Goal: Task Accomplishment & Management: Use online tool/utility

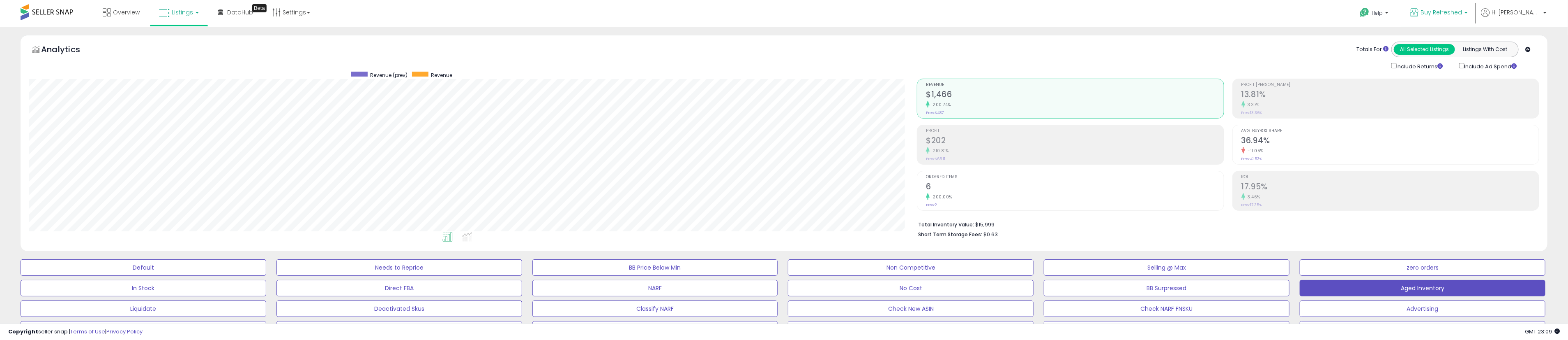
click at [576, 17] on p "Buy Refreshed" at bounding box center [1439, 13] width 58 height 11
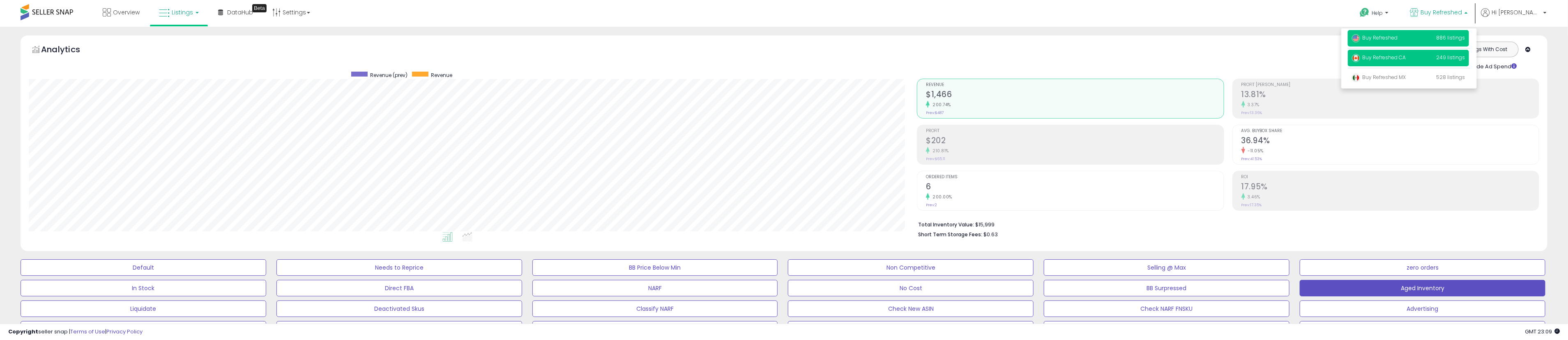
click at [576, 54] on span "249 listings" at bounding box center [1450, 57] width 29 height 7
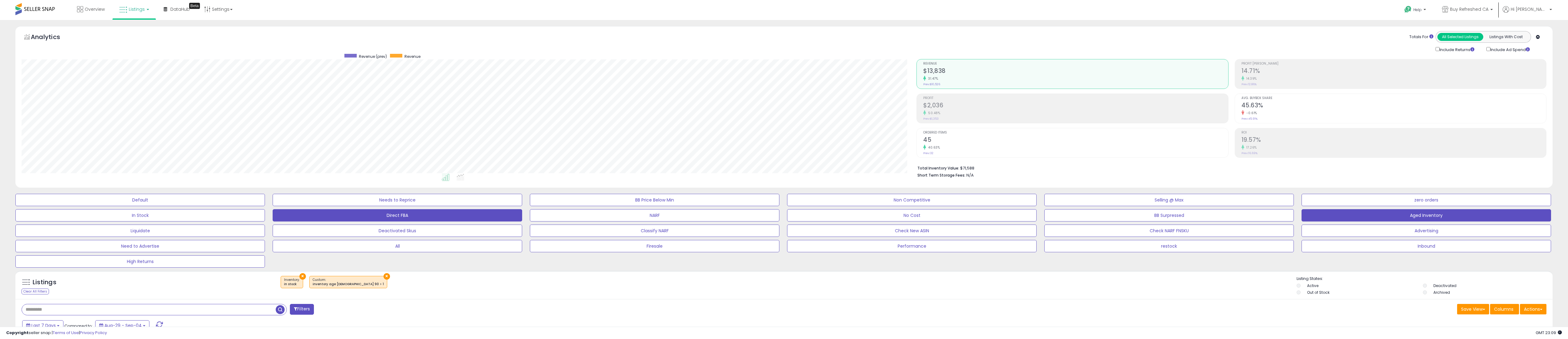
click at [420, 217] on button "Direct FBA" at bounding box center [397, 215] width 250 height 12
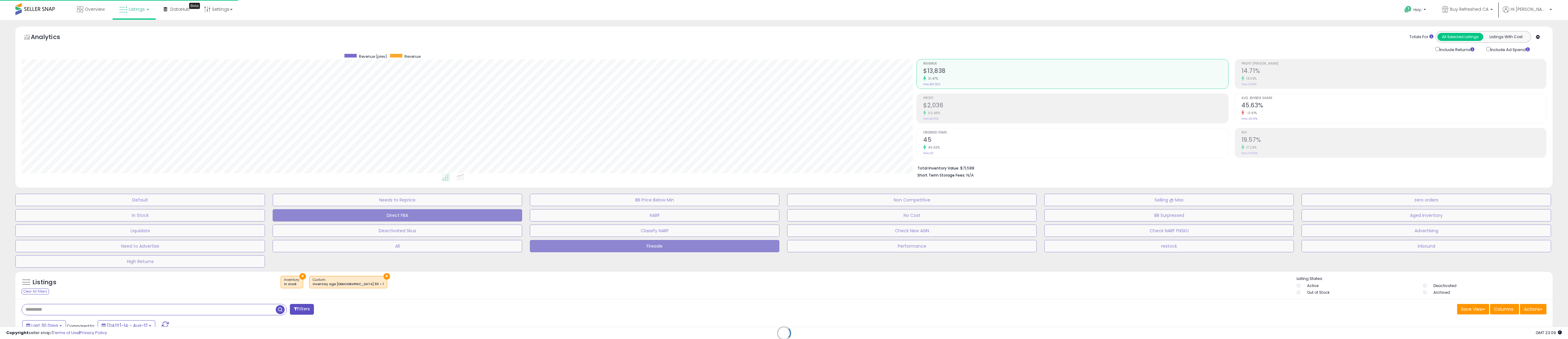
scroll to position [126, 900]
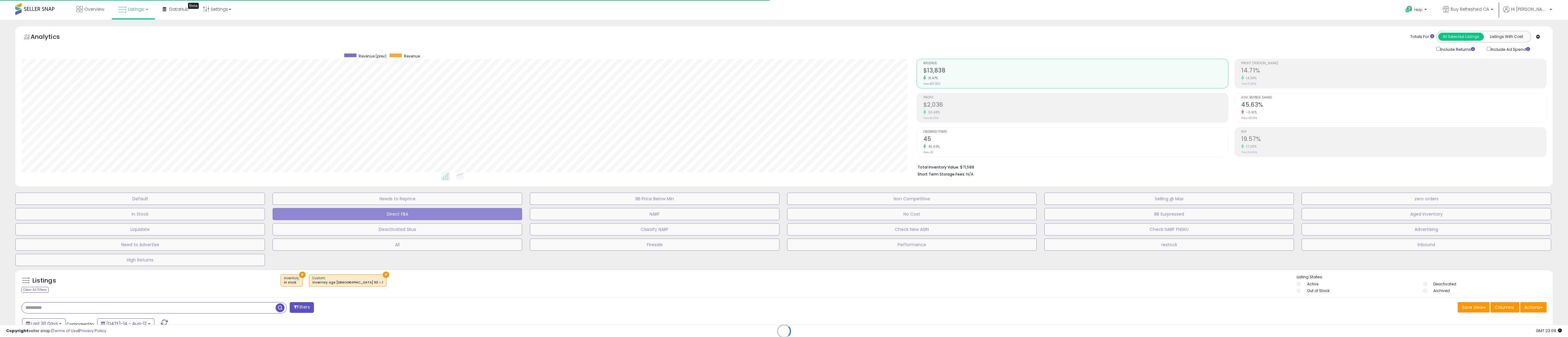
click at [801, 252] on div "Retrieving listings data.." at bounding box center [784, 336] width 1547 height 139
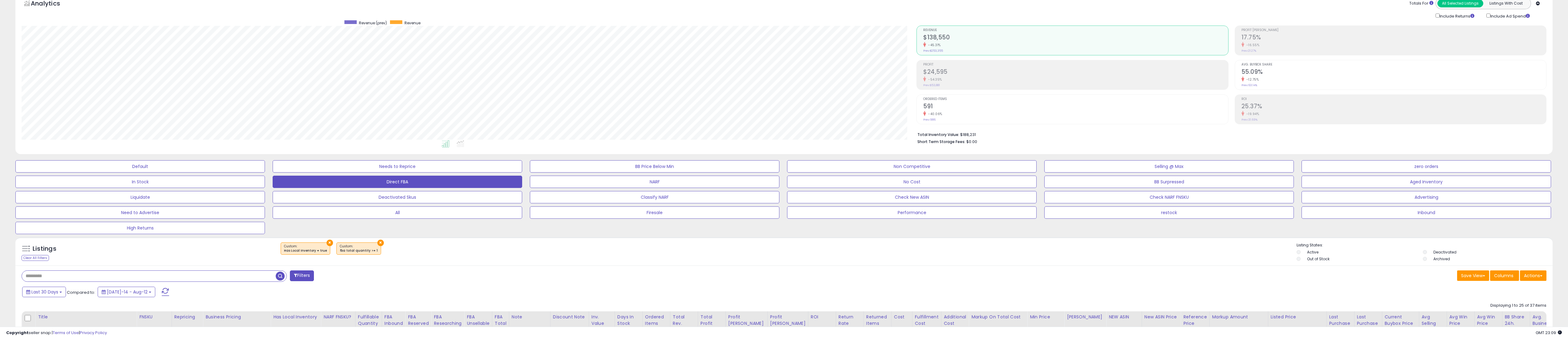
scroll to position [0, 0]
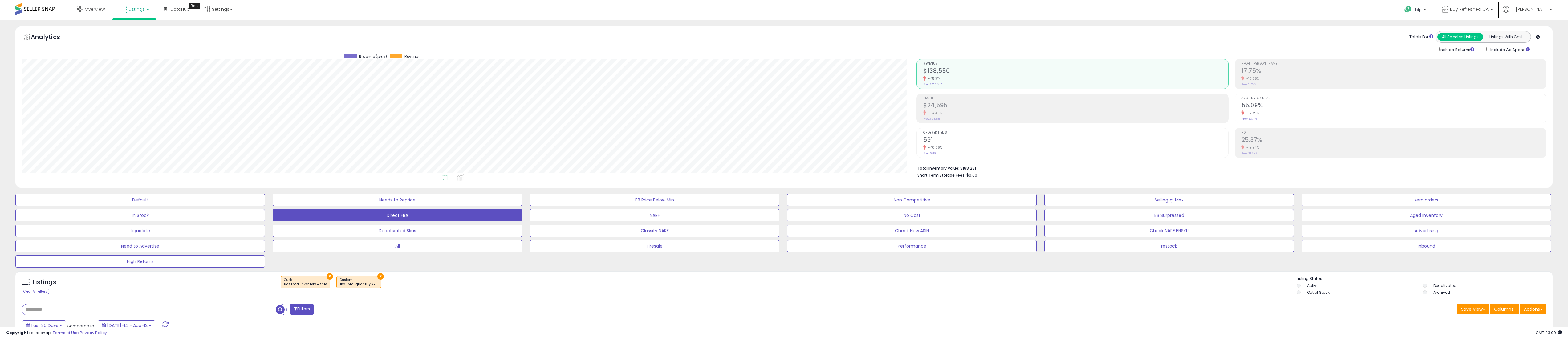
click at [752, 254] on div "× ×" at bounding box center [785, 285] width 1024 height 17
click at [748, 254] on div "× ×" at bounding box center [785, 285] width 1024 height 17
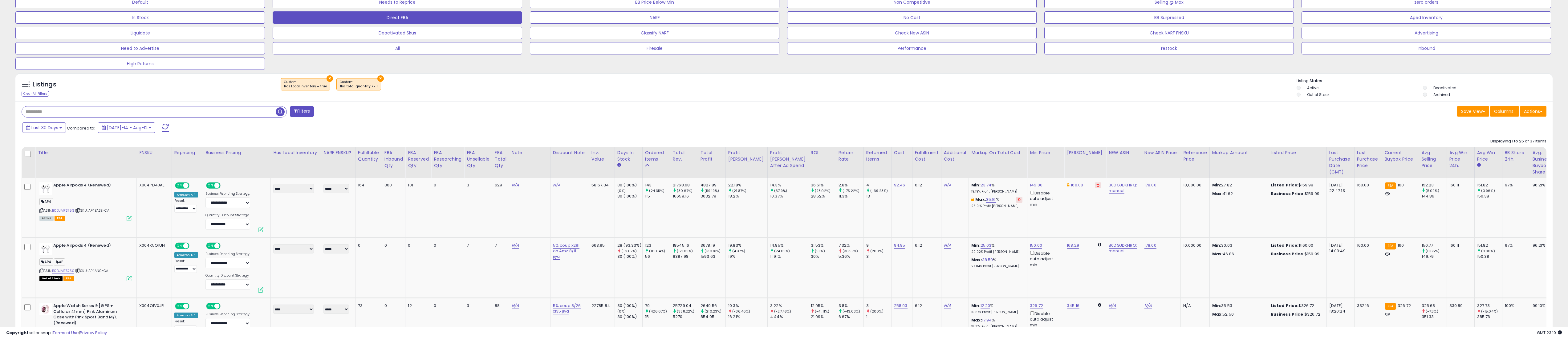
scroll to position [38, 0]
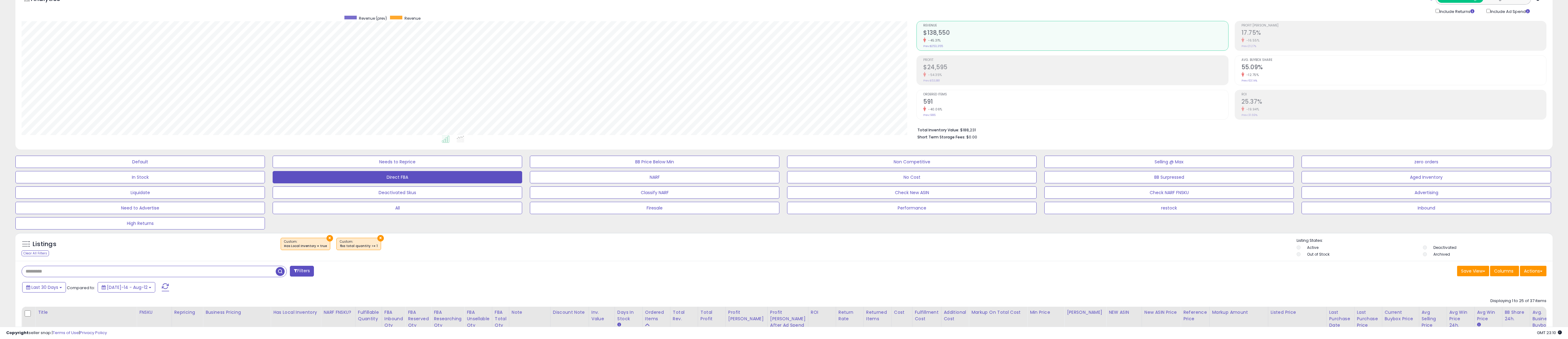
click at [770, 251] on div "× ×" at bounding box center [785, 247] width 1024 height 17
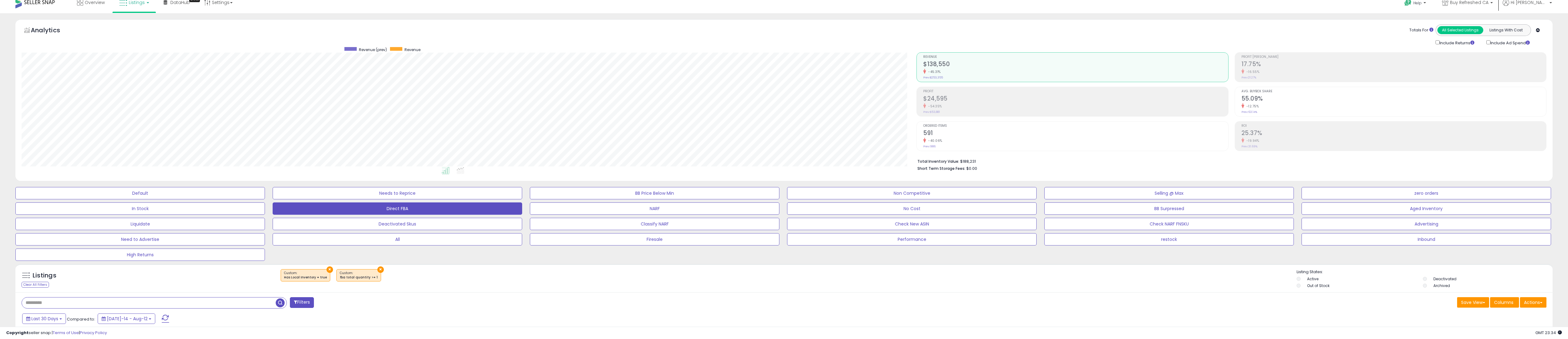
scroll to position [0, 0]
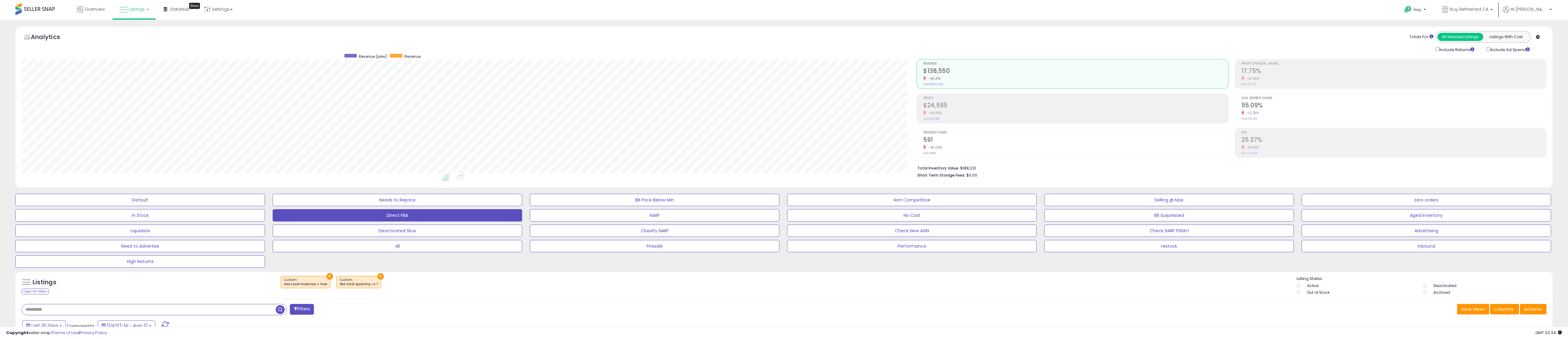
drag, startPoint x: 1006, startPoint y: 266, endPoint x: 1005, endPoint y: 261, distance: 5.1
click at [1006, 254] on div "Default Needs to Reprice BB Price Below Min Non Competitive Selling @ Max zero …" at bounding box center [784, 229] width 1553 height 77
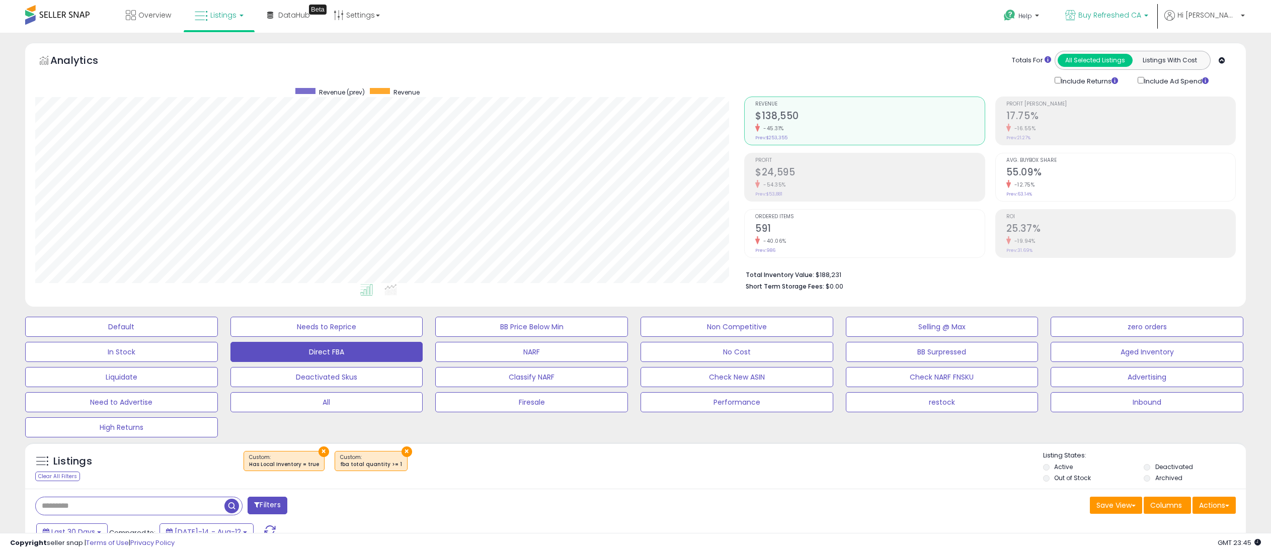
click at [1134, 16] on span "Buy Refreshed CA" at bounding box center [1109, 15] width 63 height 10
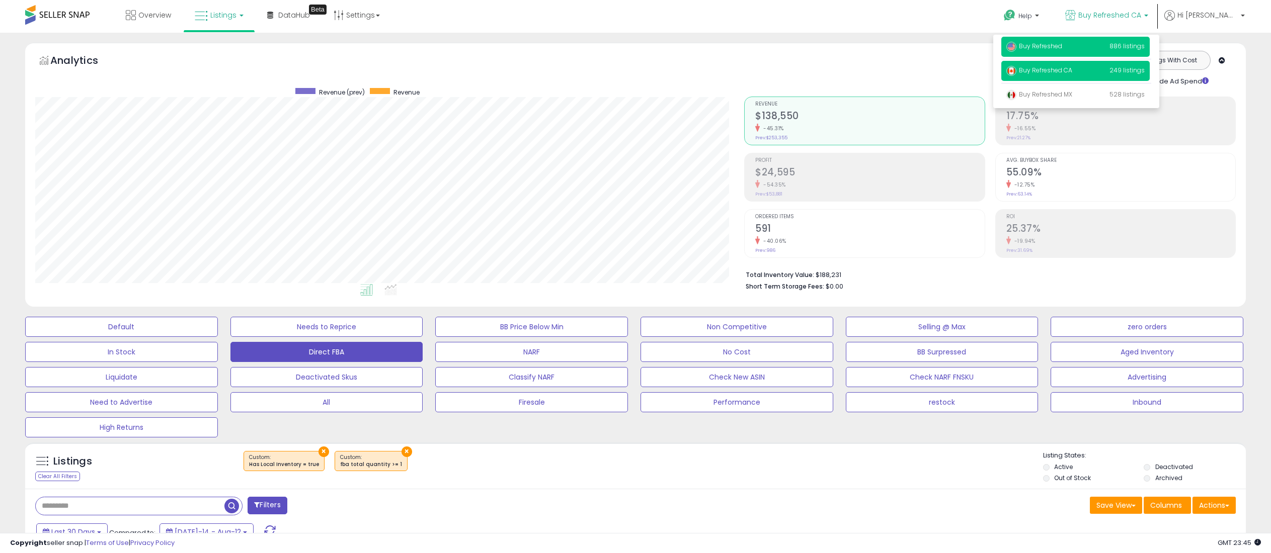
click at [1107, 50] on p "Buy Refreshed 886 listings" at bounding box center [1075, 47] width 148 height 20
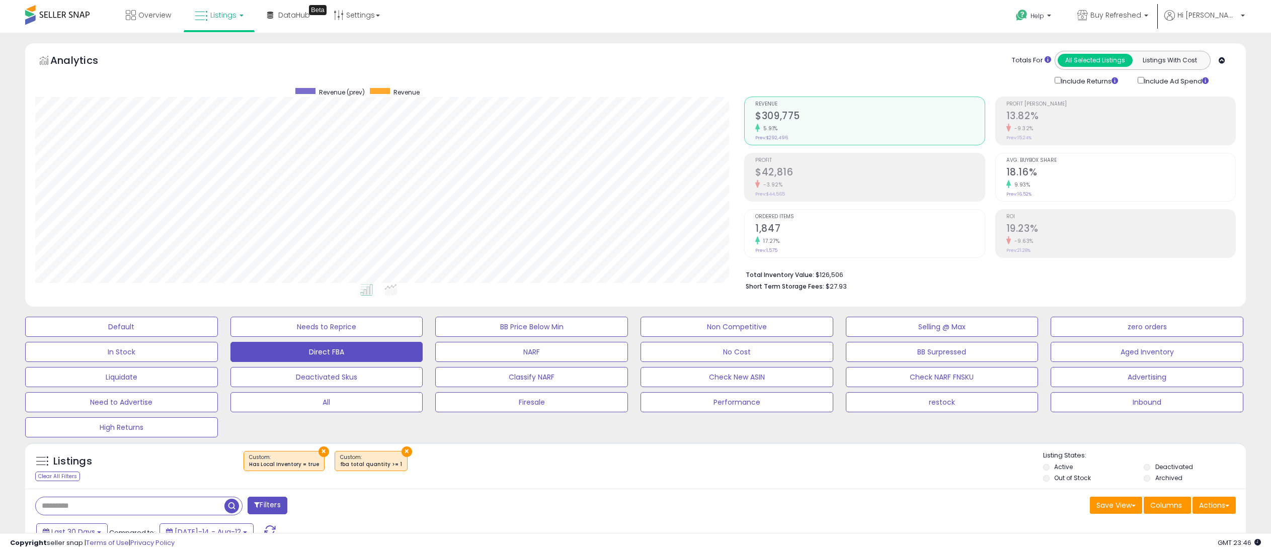
scroll to position [206, 709]
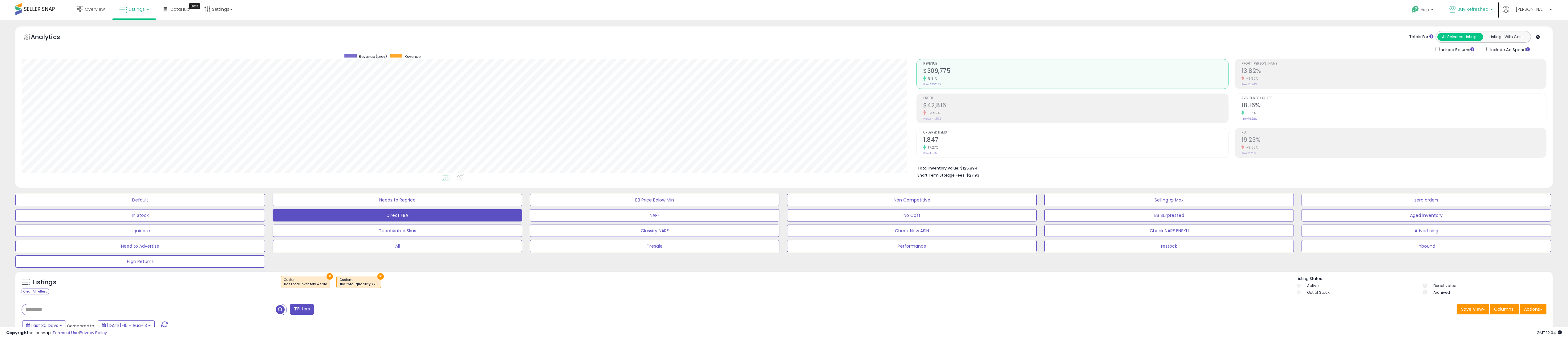
click at [787, 9] on span "Buy Refreshed" at bounding box center [1472, 9] width 31 height 6
click at [787, 39] on div "Totals For All Selected Listings Listings With Cost Include Returns Include Ad …" at bounding box center [1229, 42] width 625 height 22
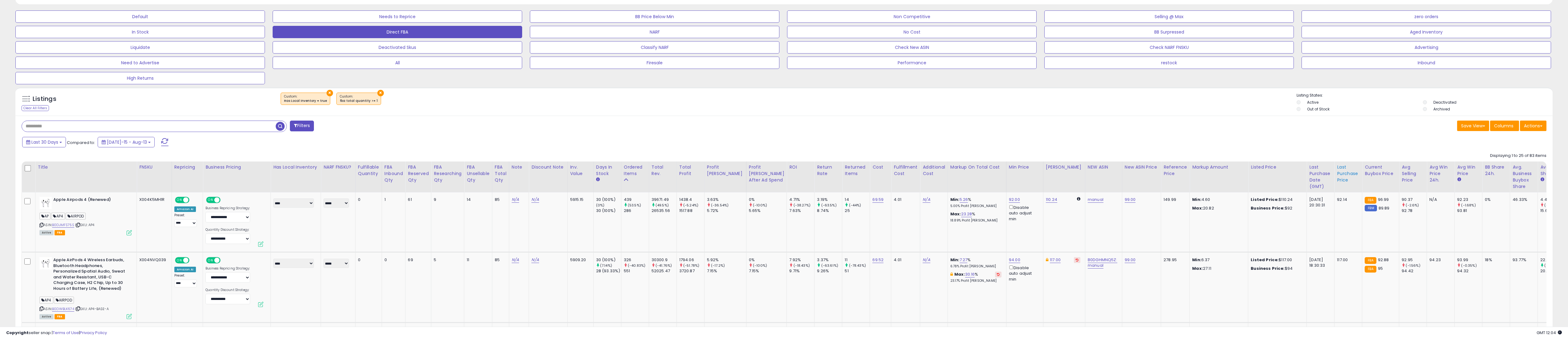
scroll to position [185, 0]
click at [787, 127] on div "Save View Save As New View Update Current View Columns Actions Import Export Vi…" at bounding box center [1167, 125] width 767 height 12
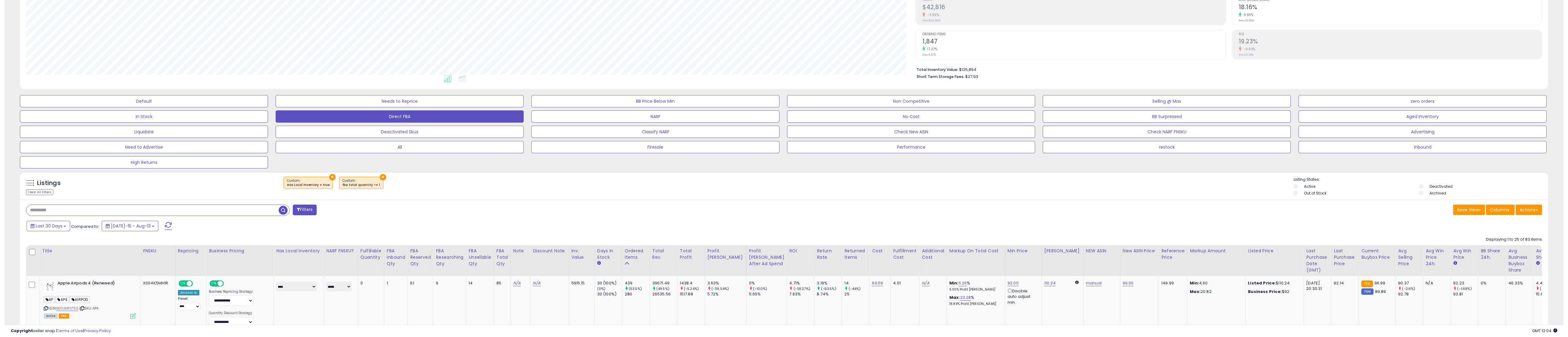
scroll to position [0, 0]
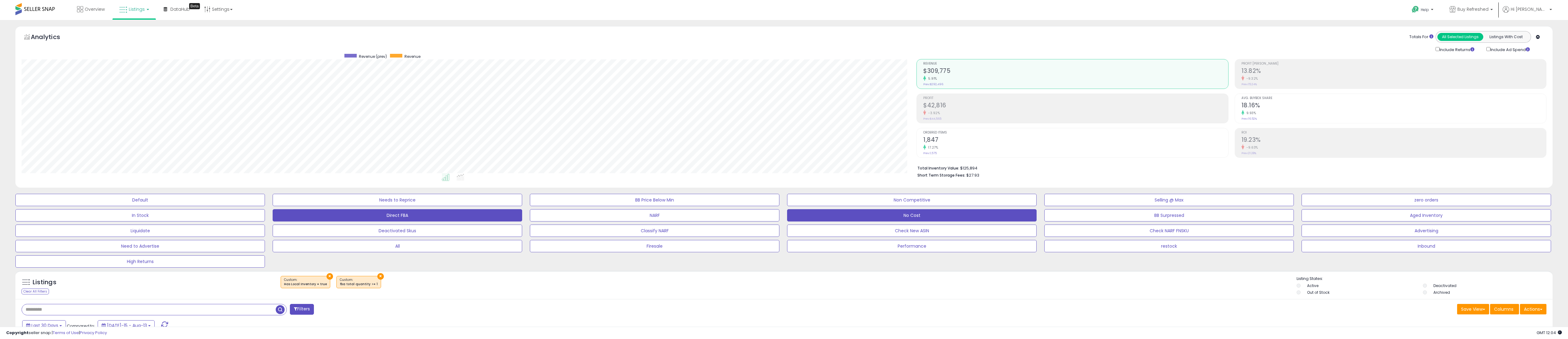
click at [787, 220] on button "No Cost" at bounding box center [912, 215] width 250 height 12
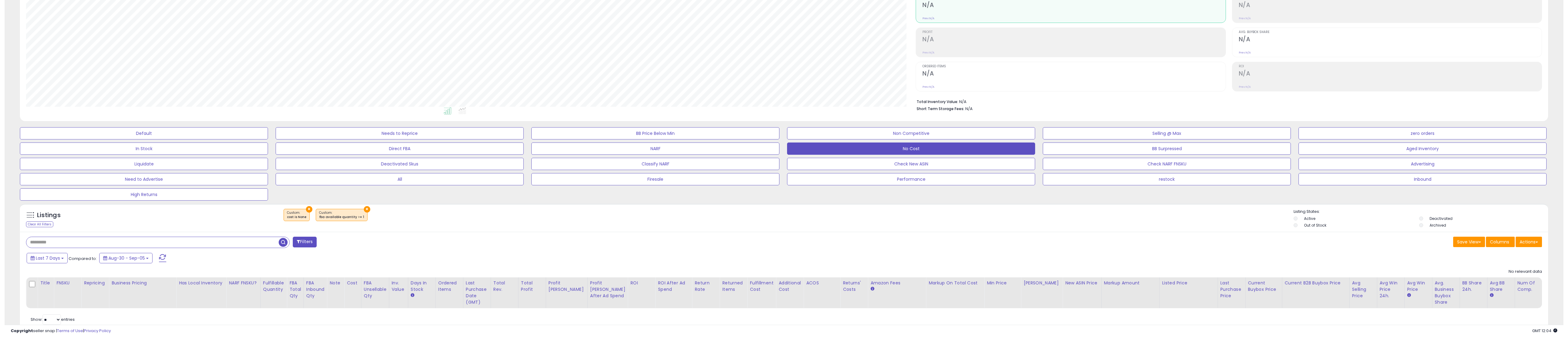
scroll to position [93, 0]
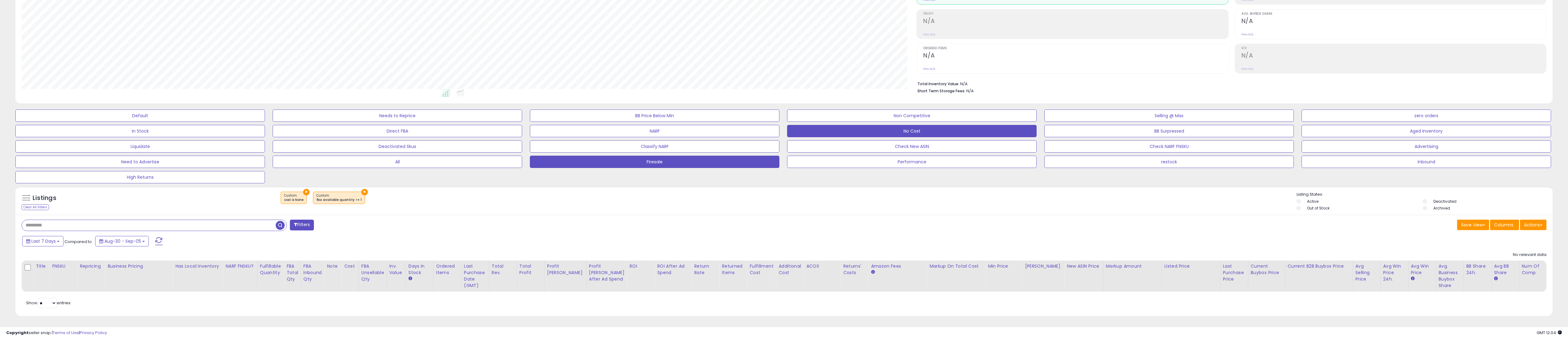
click at [643, 157] on button "Firesale" at bounding box center [655, 162] width 250 height 12
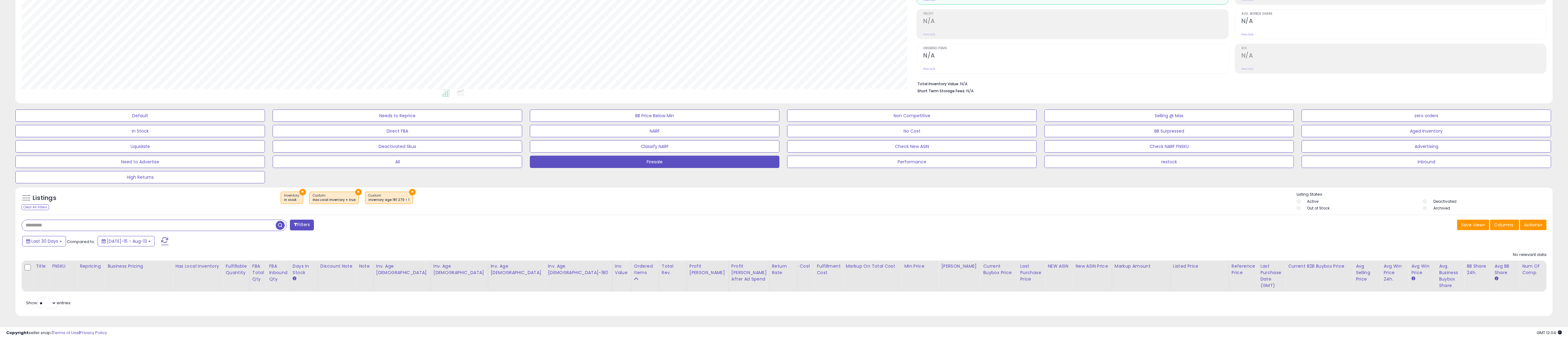
scroll to position [126, 895]
click at [481, 168] on div "Default Needs to Reprice BB Price Below Min Non Competitive Selling @ Max zero …" at bounding box center [784, 145] width 1553 height 77
click at [184, 124] on div "Default Needs to Reprice BB Price Below Min Non Competitive Selling @ Max zero …" at bounding box center [784, 145] width 1553 height 77
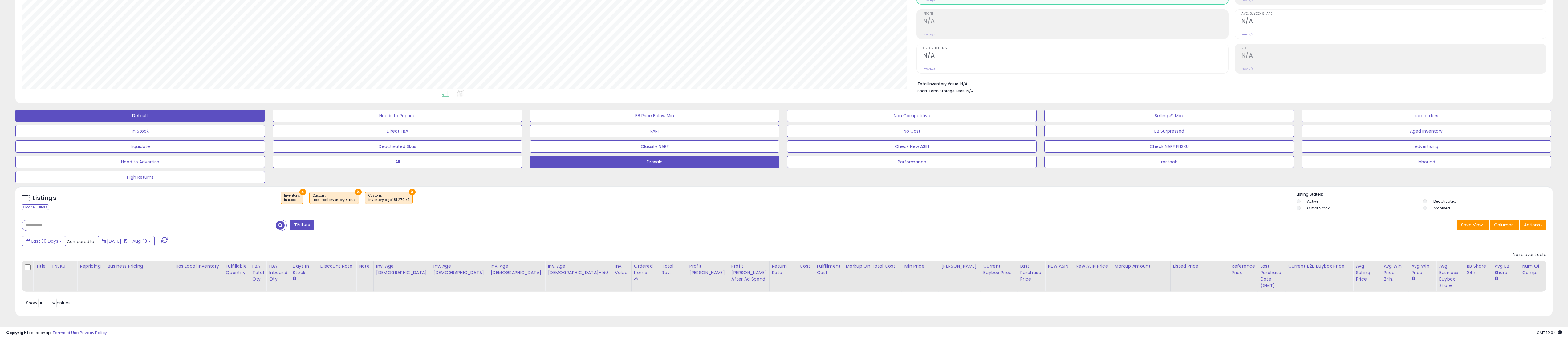
click at [186, 116] on button "Default" at bounding box center [140, 116] width 250 height 12
